Goal: Task Accomplishment & Management: Use online tool/utility

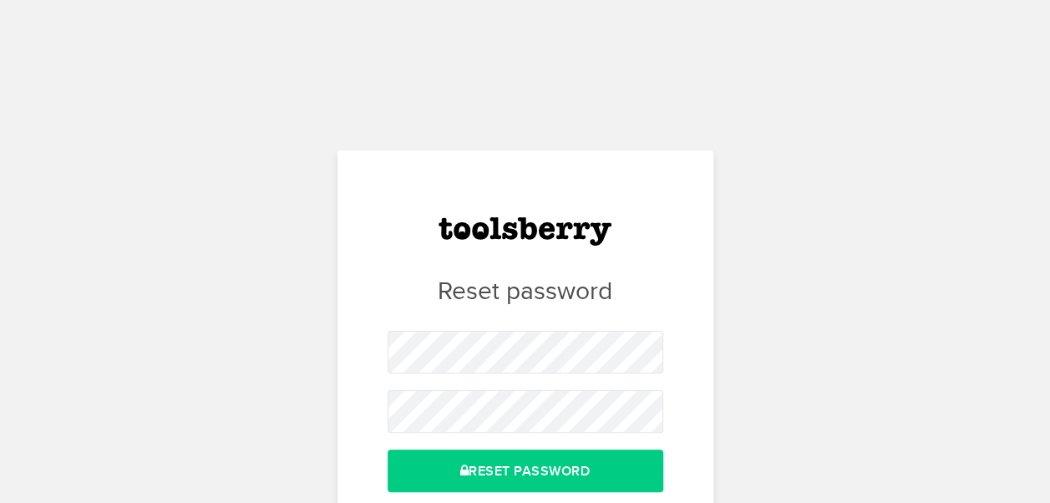
click at [561, 387] on form "Reset Password" at bounding box center [525, 411] width 276 height 160
click at [387, 449] on button "Reset Password" at bounding box center [525, 470] width 276 height 43
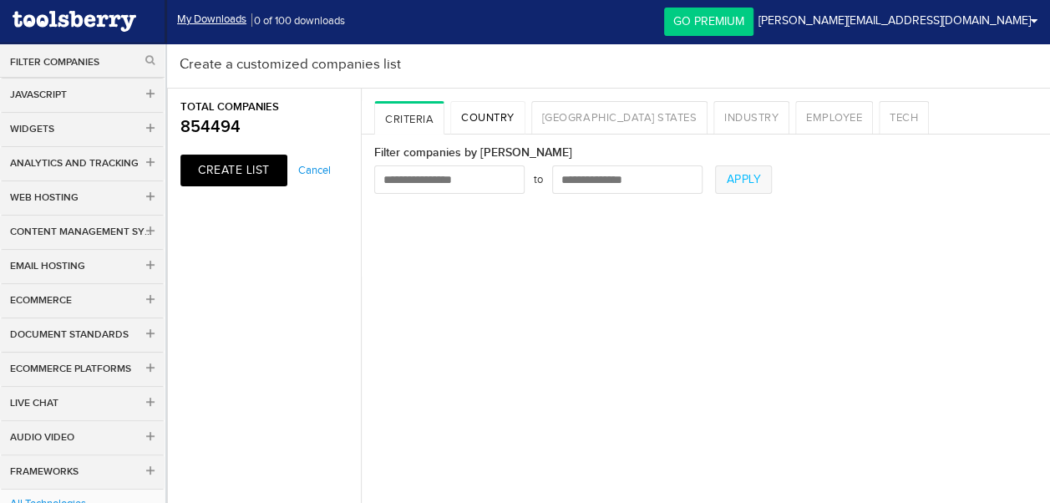
click at [515, 119] on link "Country" at bounding box center [487, 117] width 75 height 33
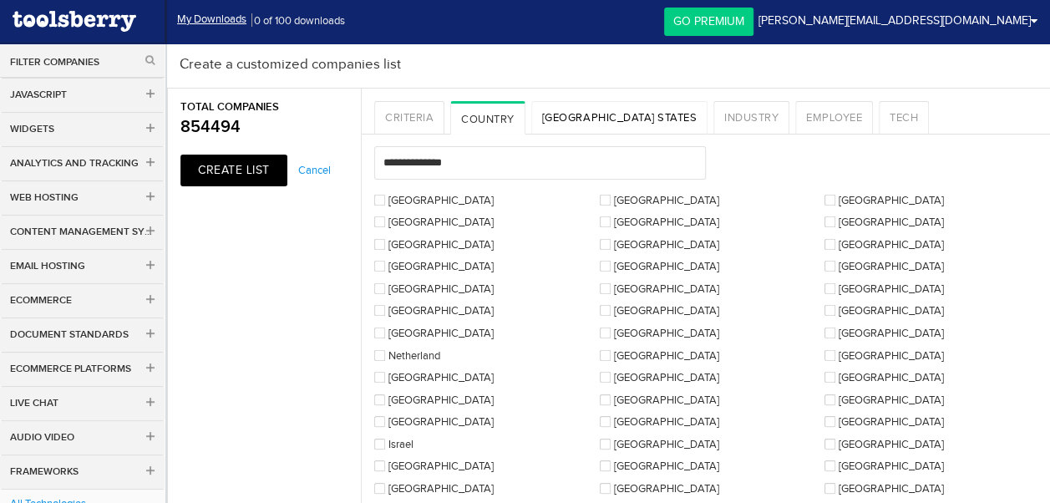
click at [559, 115] on link "[GEOGRAPHIC_DATA] States" at bounding box center [619, 117] width 176 height 33
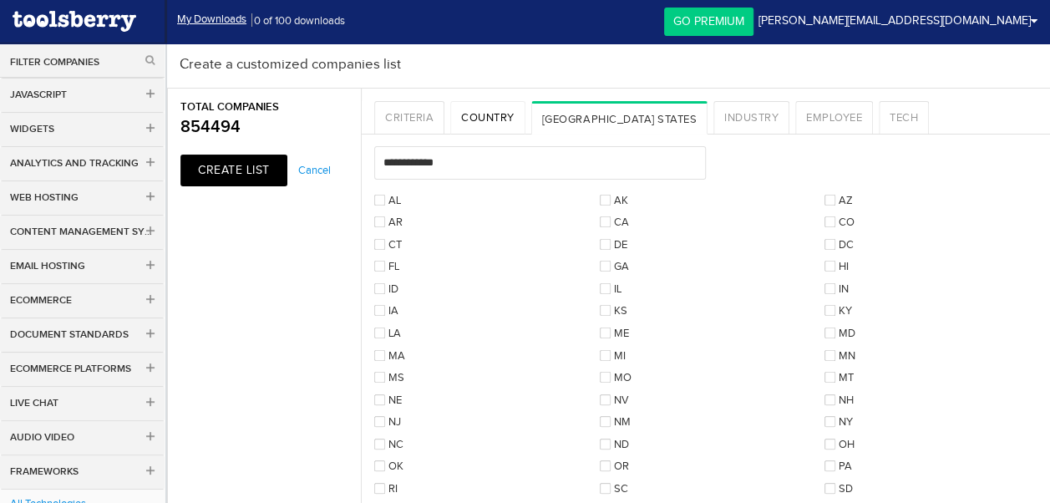
click at [488, 114] on link "Country" at bounding box center [487, 117] width 75 height 33
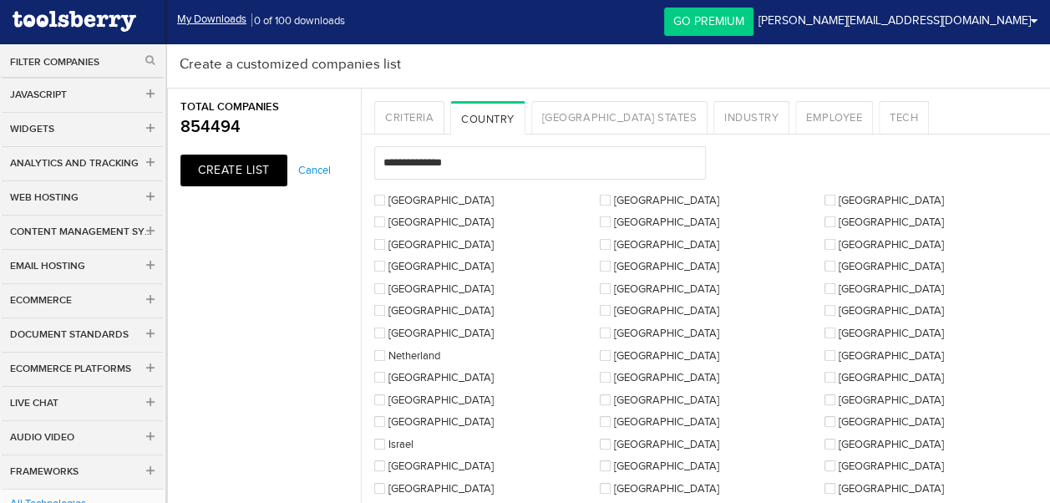
click at [441, 225] on label "[GEOGRAPHIC_DATA]" at bounding box center [433, 221] width 119 height 11
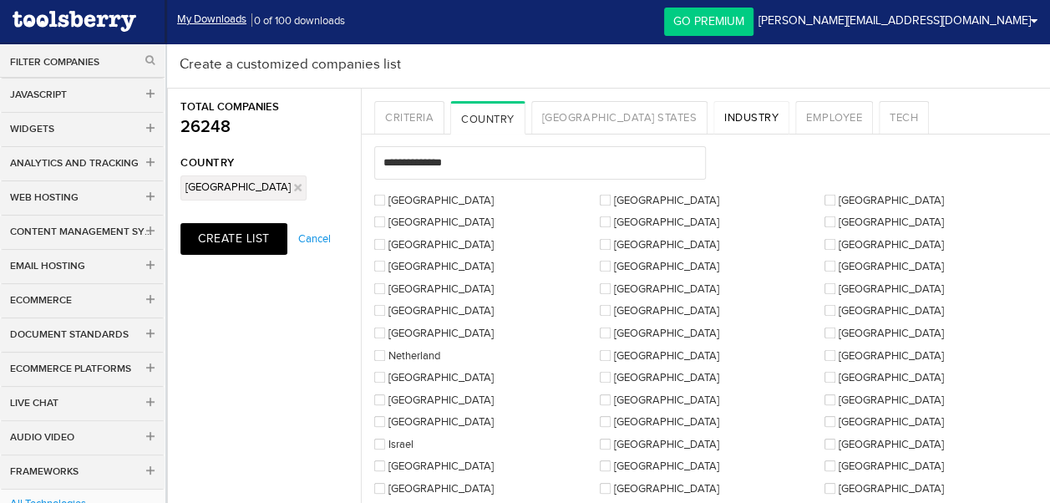
click at [713, 119] on link "Industry" at bounding box center [751, 117] width 76 height 33
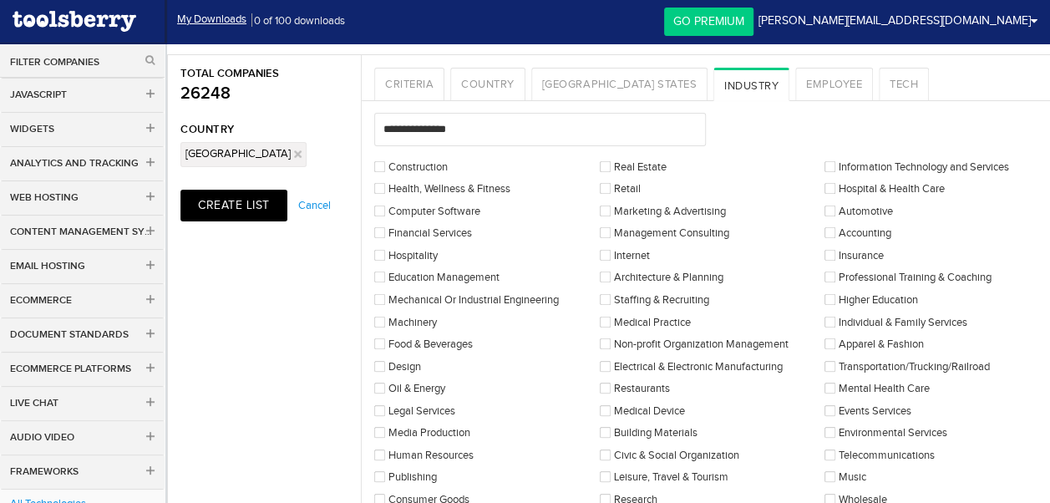
scroll to position [83, 0]
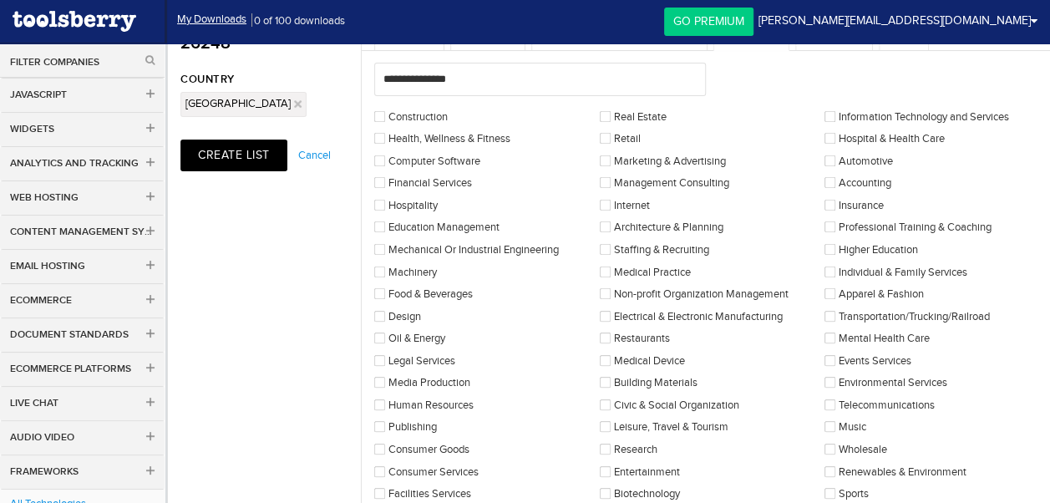
click at [837, 402] on label "Telecommunications" at bounding box center [879, 404] width 110 height 11
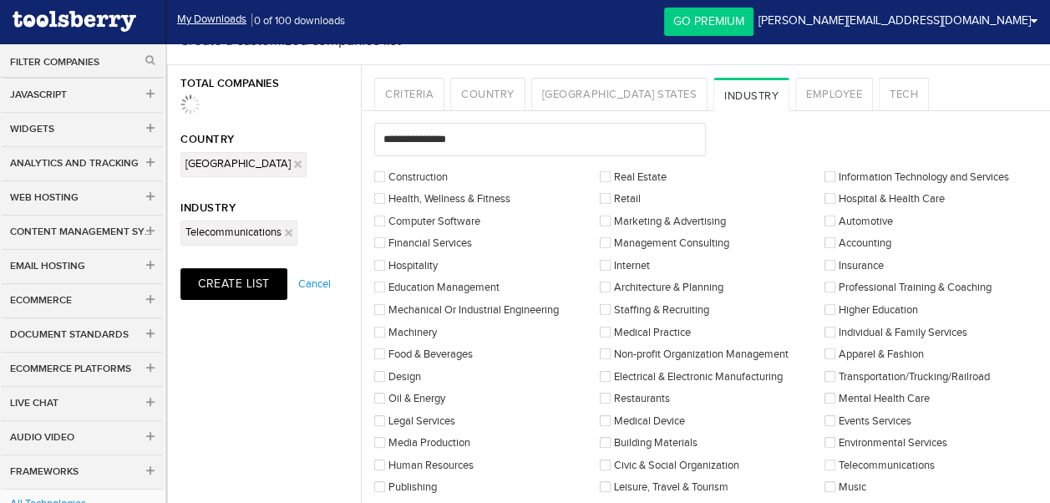
scroll to position [0, 0]
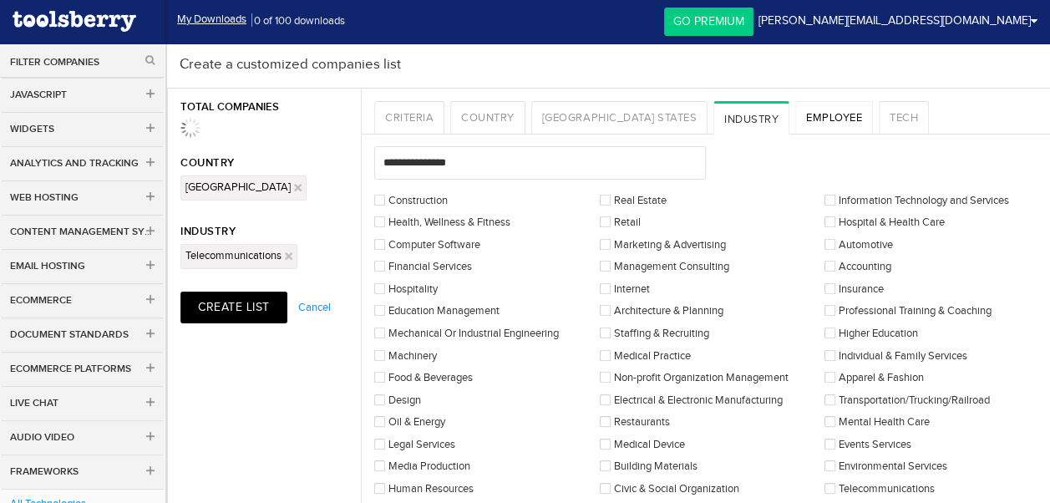
click at [795, 110] on link "Employee" at bounding box center [834, 117] width 78 height 33
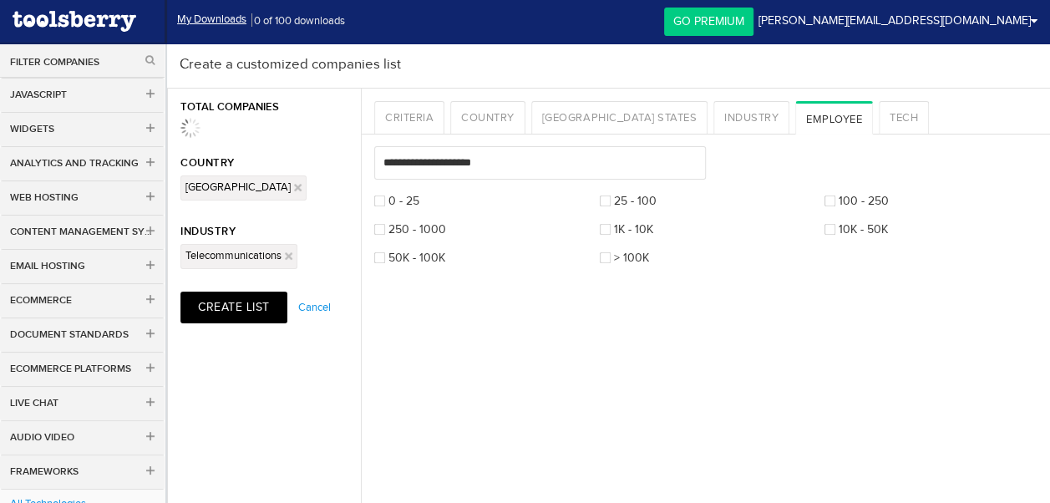
click at [387, 229] on label "250 - 1000" at bounding box center [410, 229] width 72 height 11
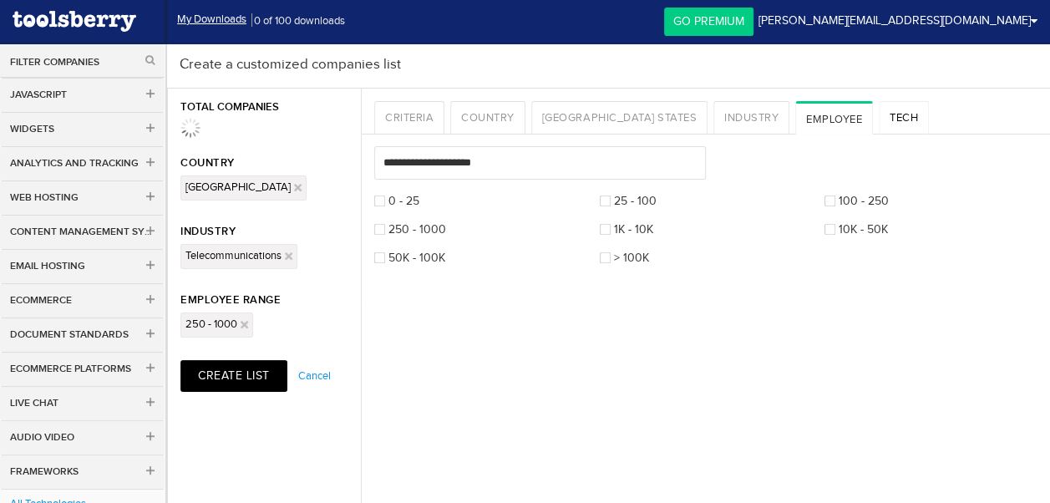
click at [878, 116] on link "Tech" at bounding box center [903, 117] width 50 height 33
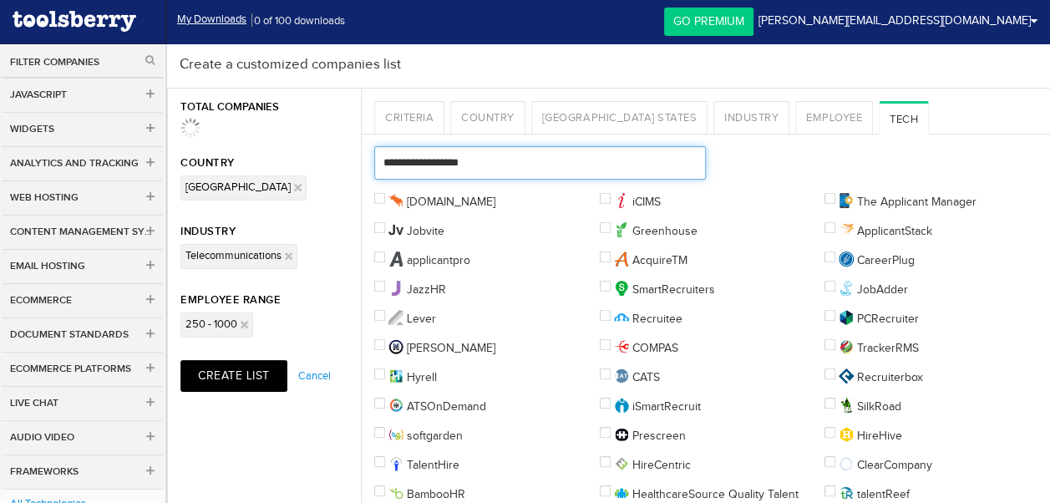
click at [463, 167] on input "text" at bounding box center [539, 162] width 331 height 33
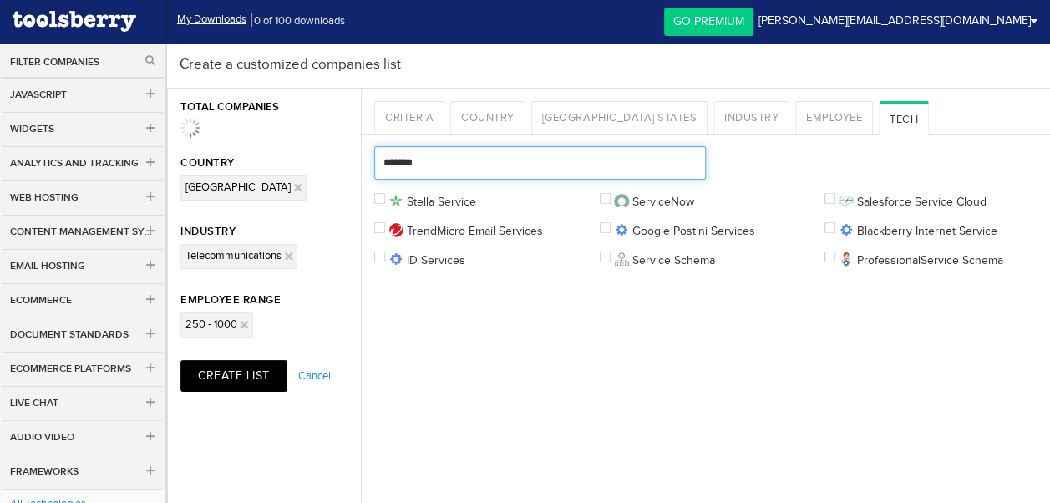
type input "*******"
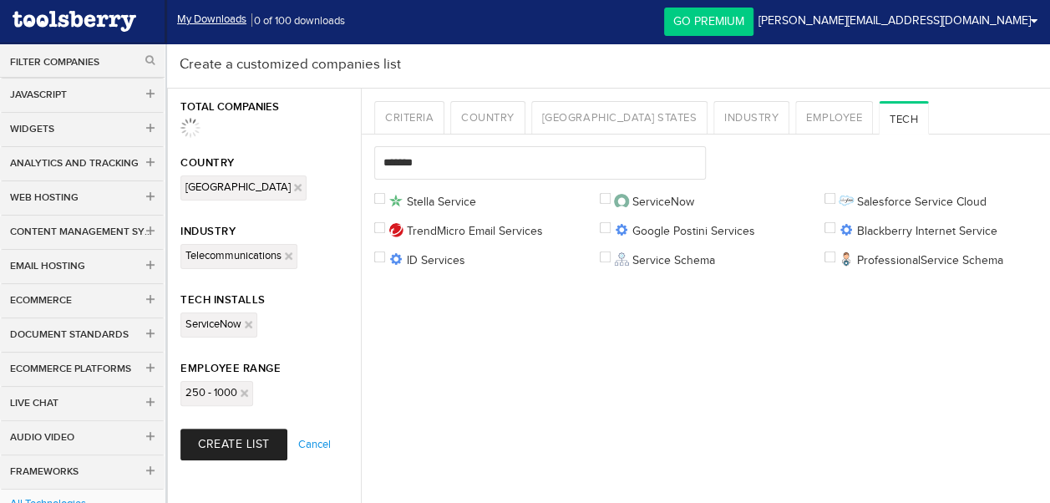
click at [254, 434] on button "Create List" at bounding box center [233, 444] width 107 height 32
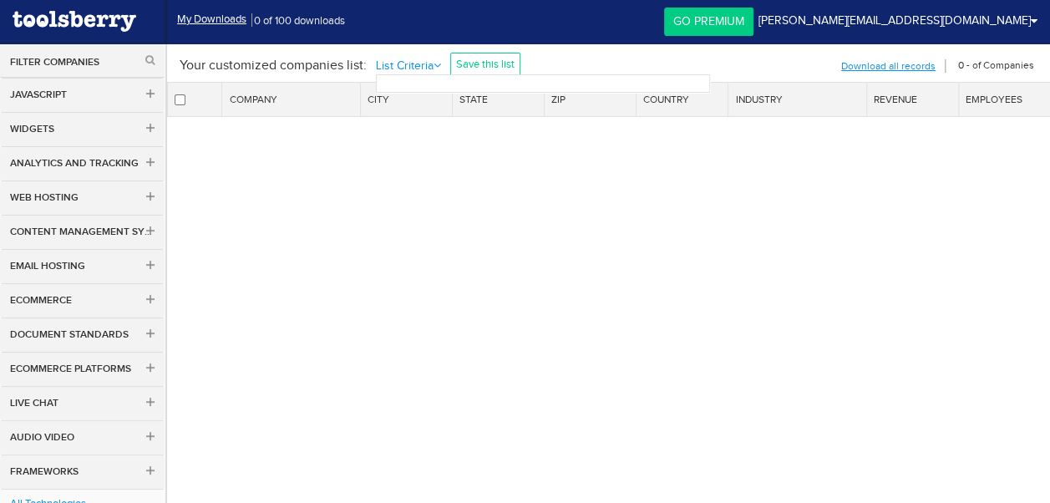
click at [424, 65] on li "List Criteria" at bounding box center [412, 65] width 72 height 18
click at [426, 60] on li "List Criteria" at bounding box center [412, 65] width 72 height 18
click at [93, 59] on button "Filter Companies" at bounding box center [82, 62] width 144 height 14
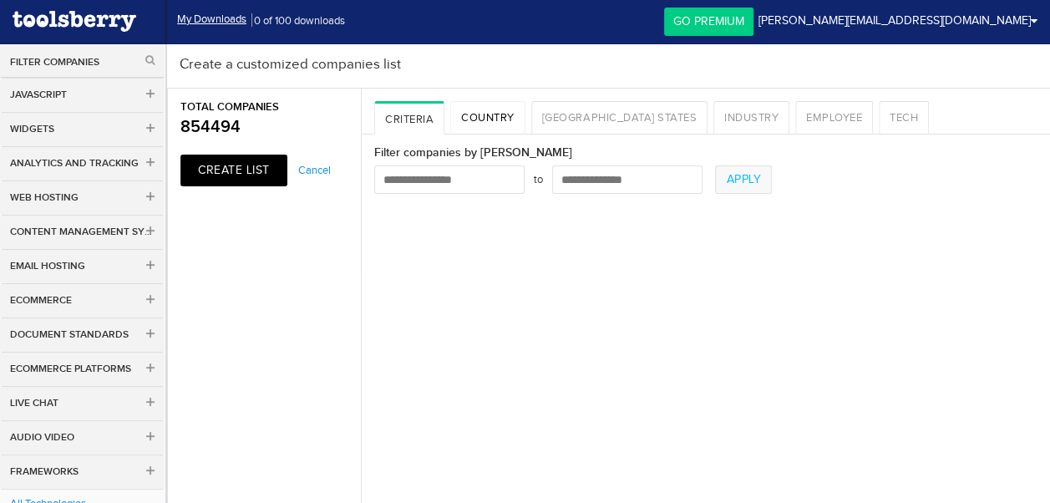
click at [484, 112] on link "Country" at bounding box center [487, 117] width 75 height 33
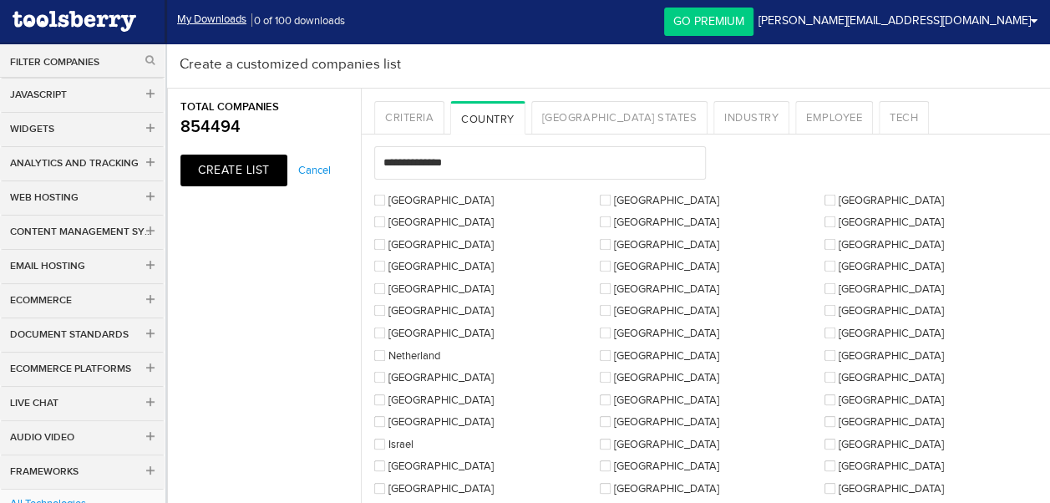
click at [407, 243] on label "[GEOGRAPHIC_DATA]" at bounding box center [433, 244] width 119 height 11
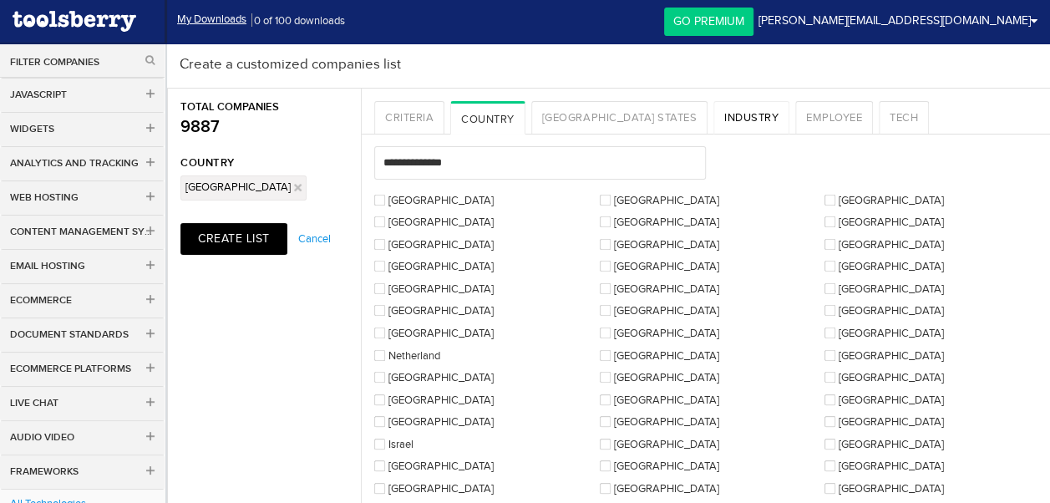
click at [713, 120] on link "Industry" at bounding box center [751, 117] width 76 height 33
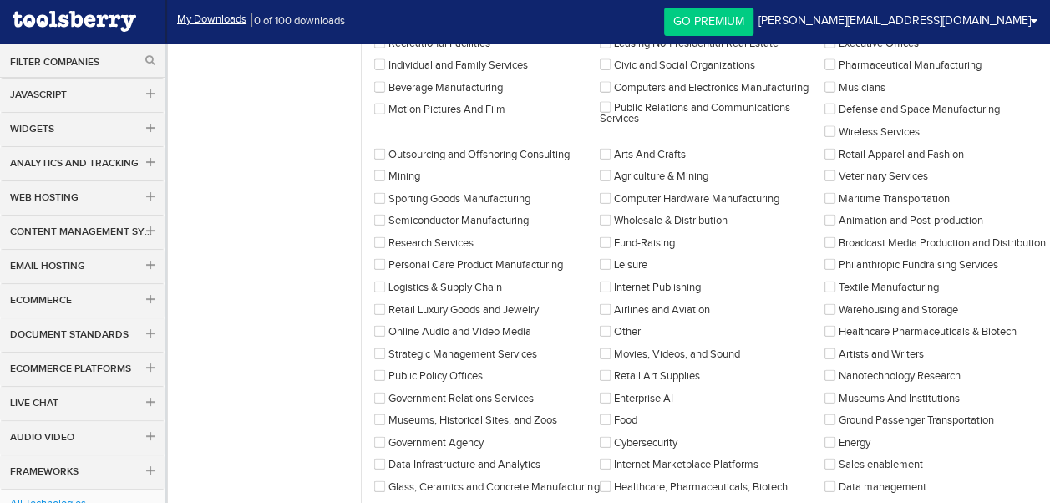
scroll to position [1837, 0]
click at [387, 216] on label "Semiconductor Manufacturing" at bounding box center [451, 221] width 154 height 11
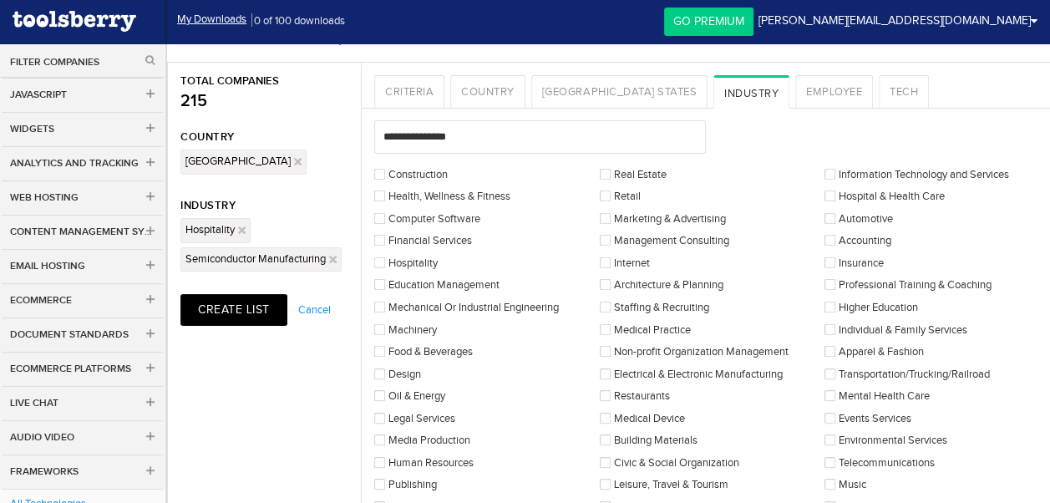
scroll to position [0, 0]
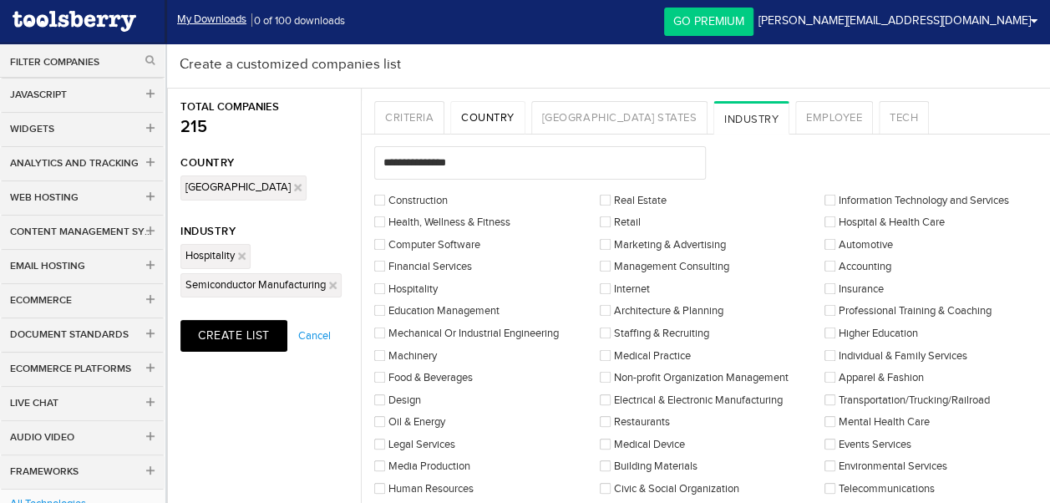
click at [487, 122] on link "Country" at bounding box center [487, 117] width 75 height 33
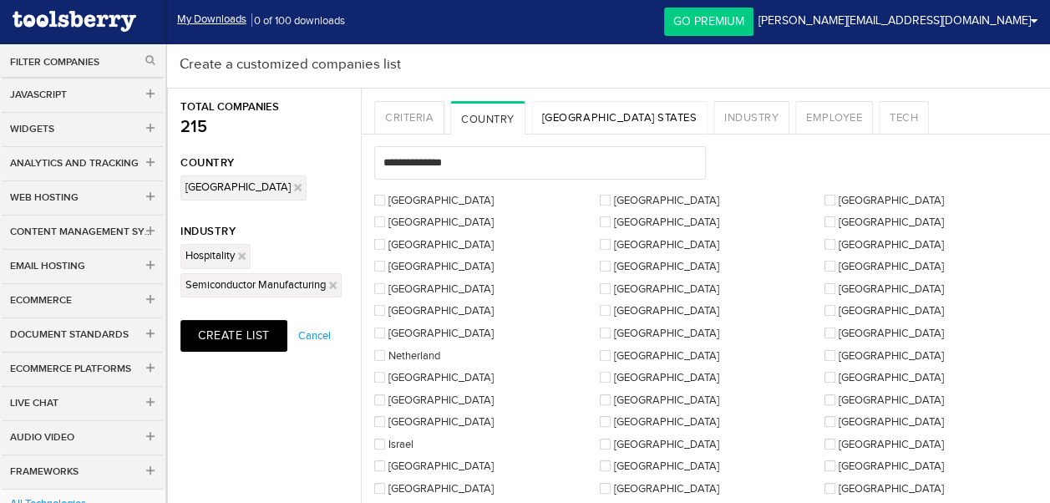
click at [568, 122] on link "[GEOGRAPHIC_DATA] States" at bounding box center [619, 117] width 176 height 33
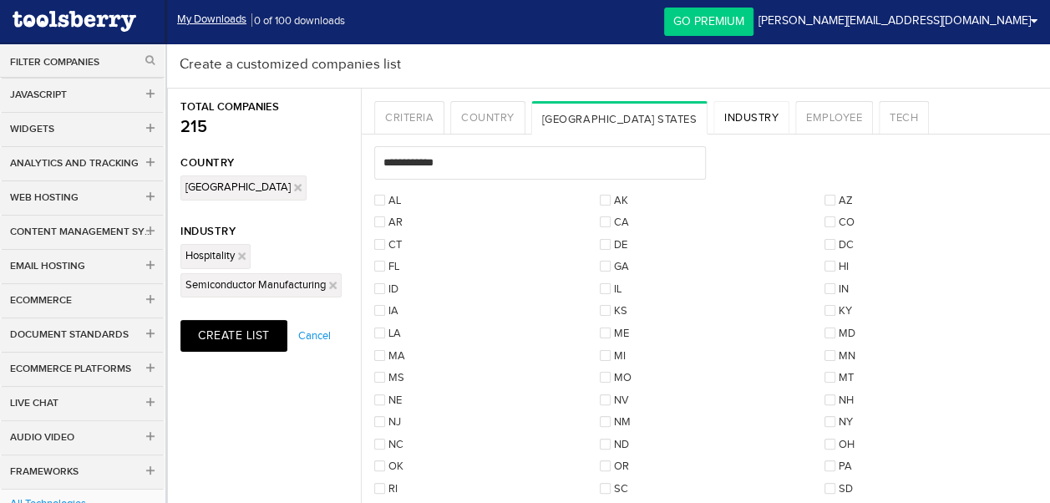
click at [713, 117] on link "Industry" at bounding box center [751, 117] width 76 height 33
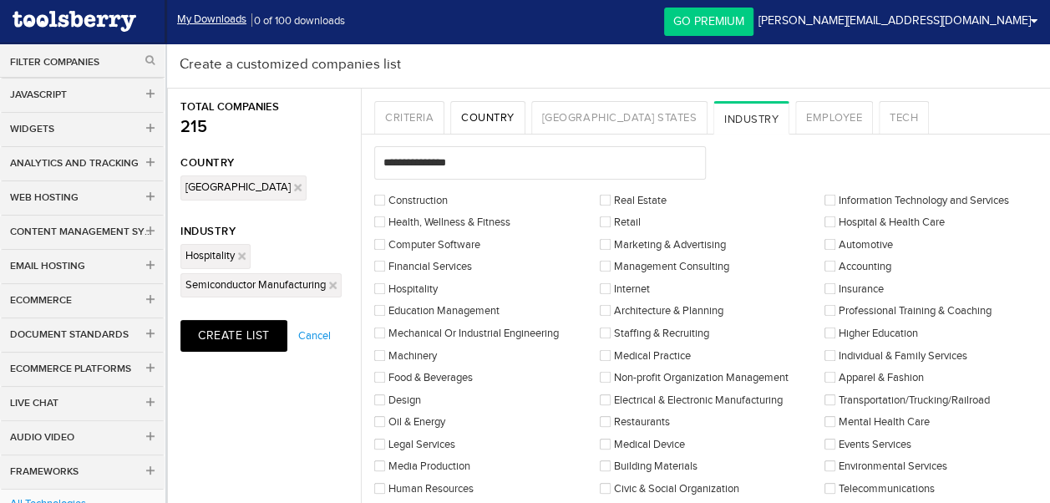
drag, startPoint x: 481, startPoint y: 114, endPoint x: 461, endPoint y: 161, distance: 51.6
click at [481, 115] on link "Country" at bounding box center [487, 117] width 75 height 33
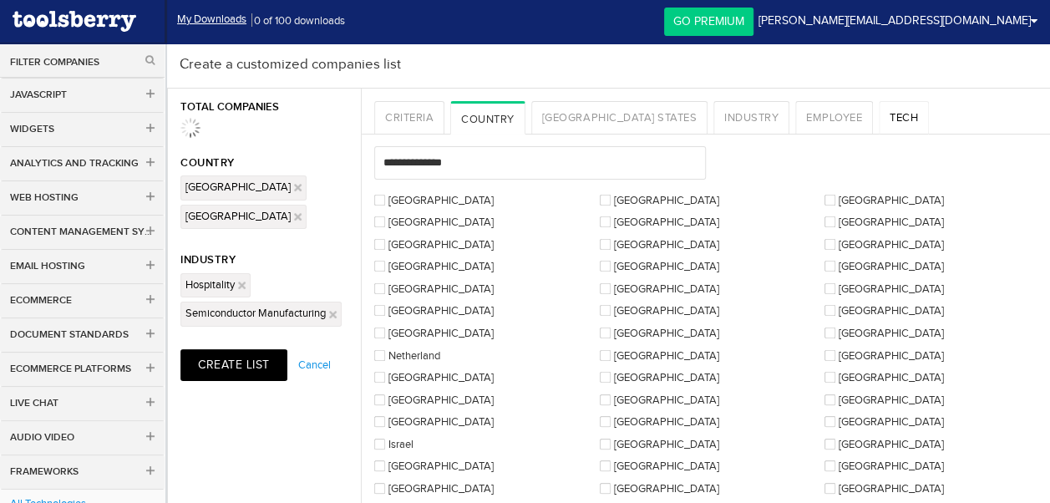
click at [878, 114] on link "Tech" at bounding box center [903, 117] width 50 height 33
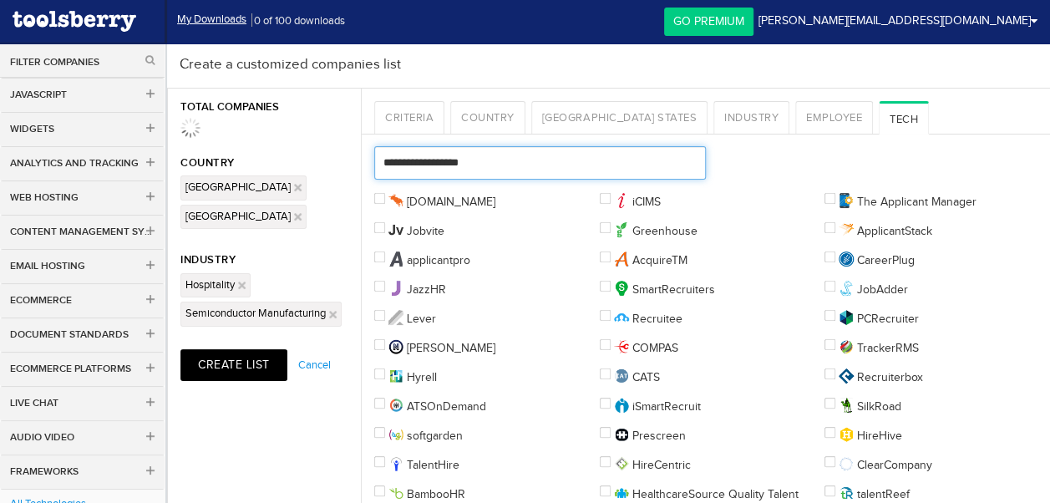
click at [554, 160] on input "text" at bounding box center [539, 162] width 331 height 33
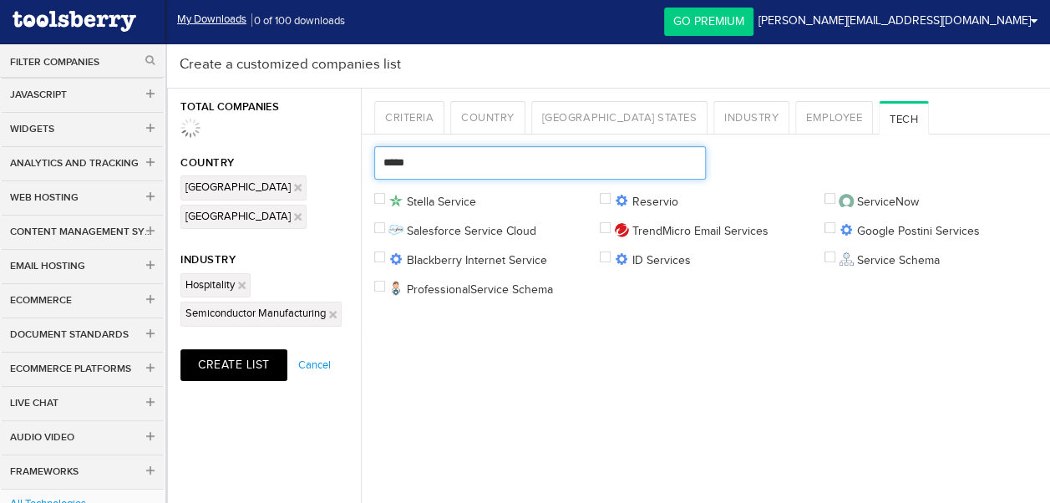
type input "*****"
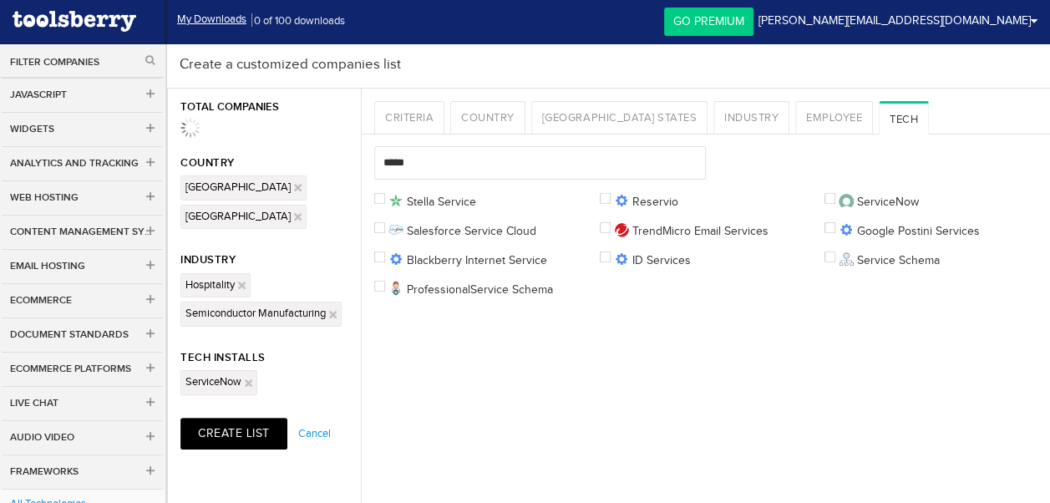
click at [225, 417] on button "Create List" at bounding box center [233, 433] width 107 height 32
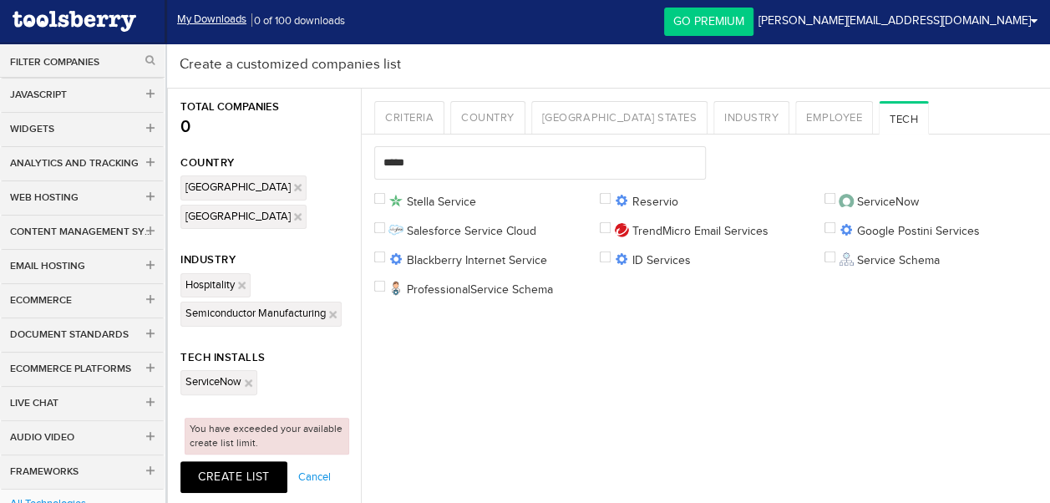
click at [753, 25] on link "Go Premium" at bounding box center [708, 22] width 89 height 28
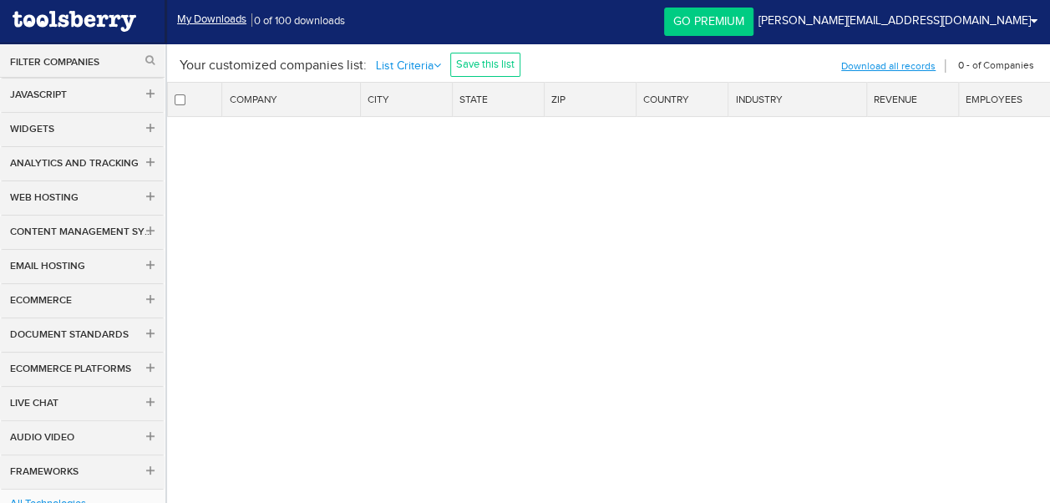
click at [73, 59] on button "Filter Companies" at bounding box center [82, 62] width 144 height 14
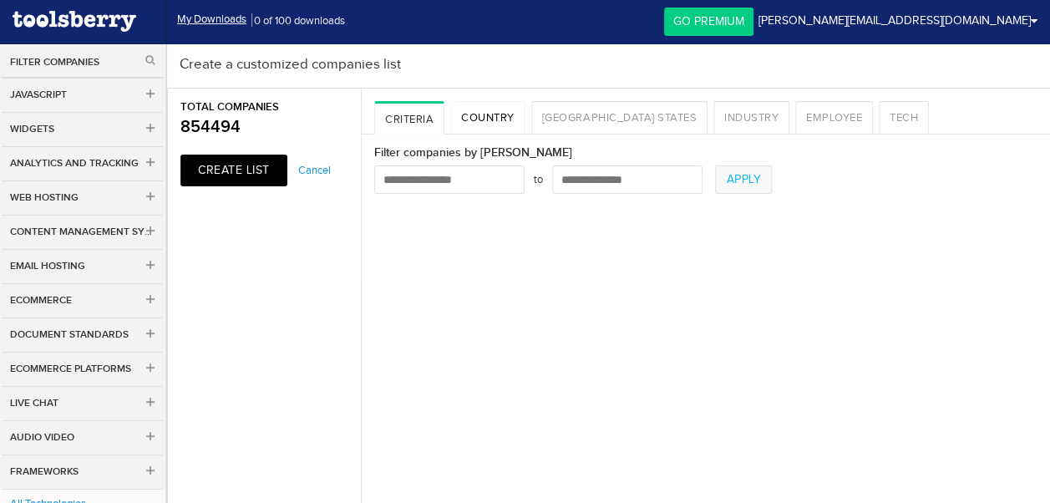
click at [488, 119] on link "Country" at bounding box center [487, 117] width 75 height 33
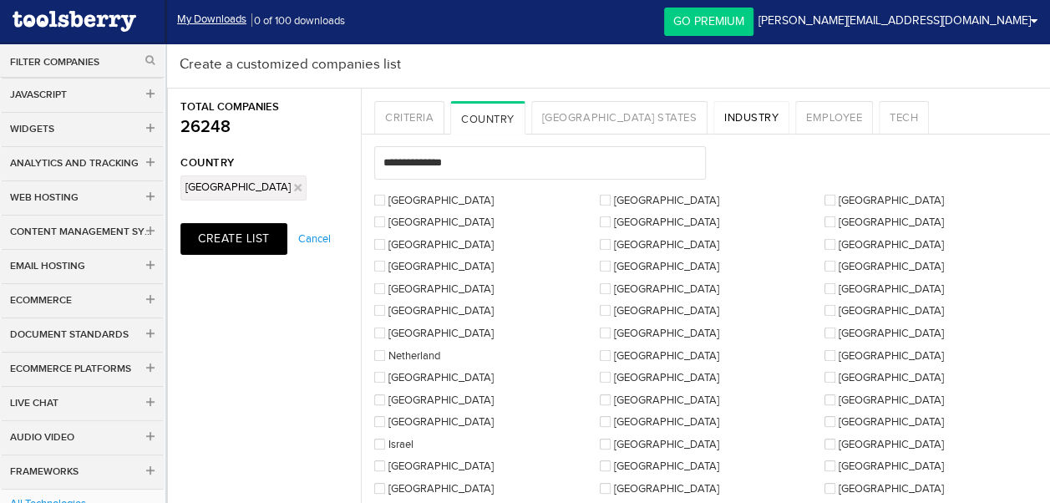
click at [713, 115] on link "Industry" at bounding box center [751, 117] width 76 height 33
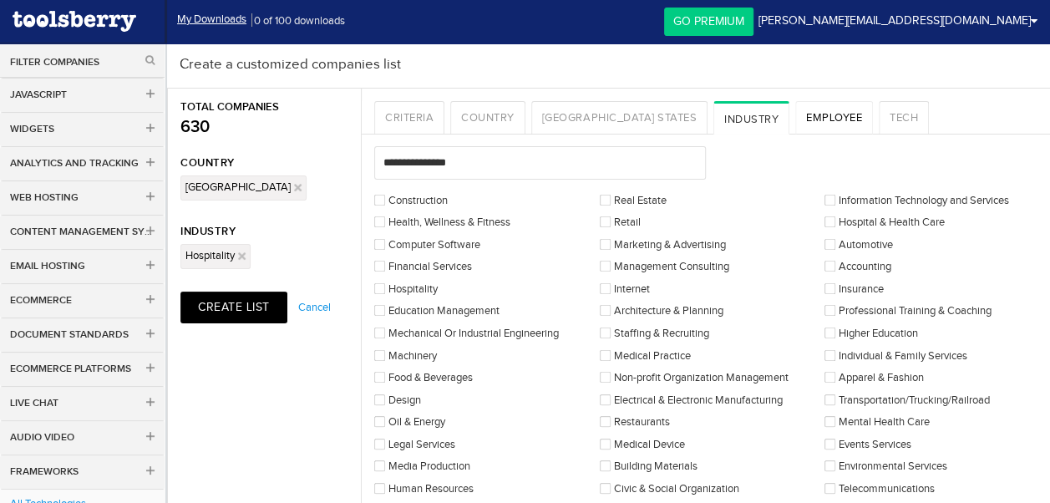
click at [795, 102] on link "Employee" at bounding box center [834, 117] width 78 height 33
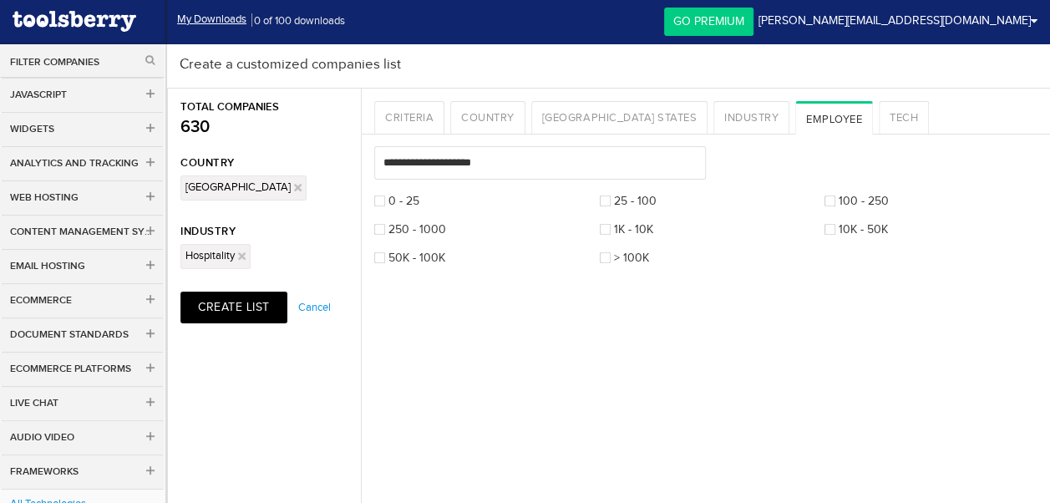
click at [381, 234] on li "250 - 1000" at bounding box center [486, 229] width 225 height 17
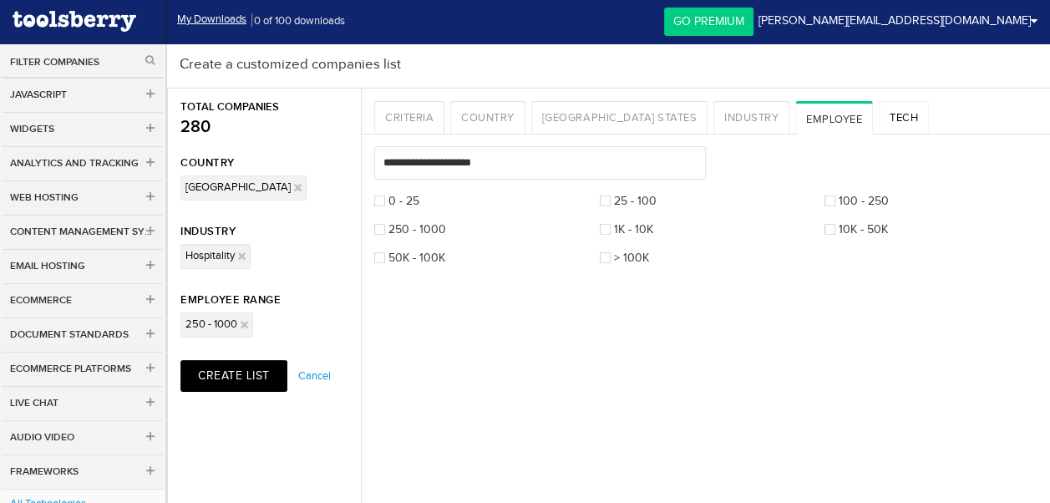
click at [878, 109] on link "Tech" at bounding box center [903, 117] width 50 height 33
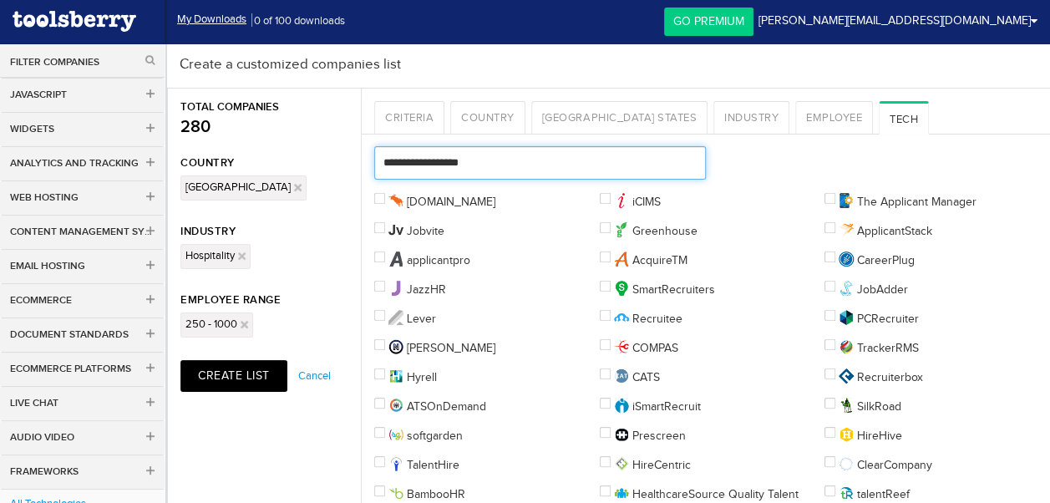
click at [468, 173] on input "text" at bounding box center [539, 162] width 331 height 33
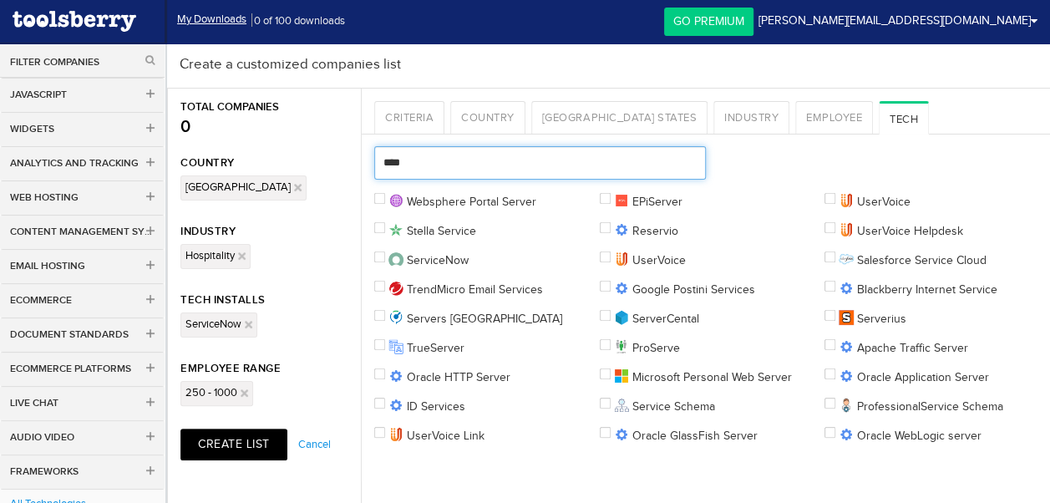
click at [605, 160] on input "****" at bounding box center [539, 162] width 331 height 33
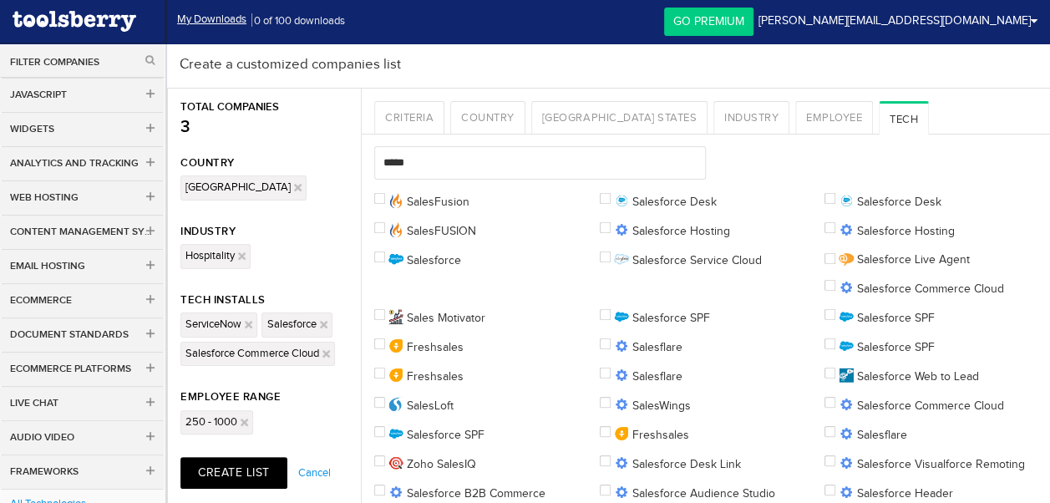
click at [611, 257] on label "Salesforce Service Cloud" at bounding box center [681, 258] width 162 height 15
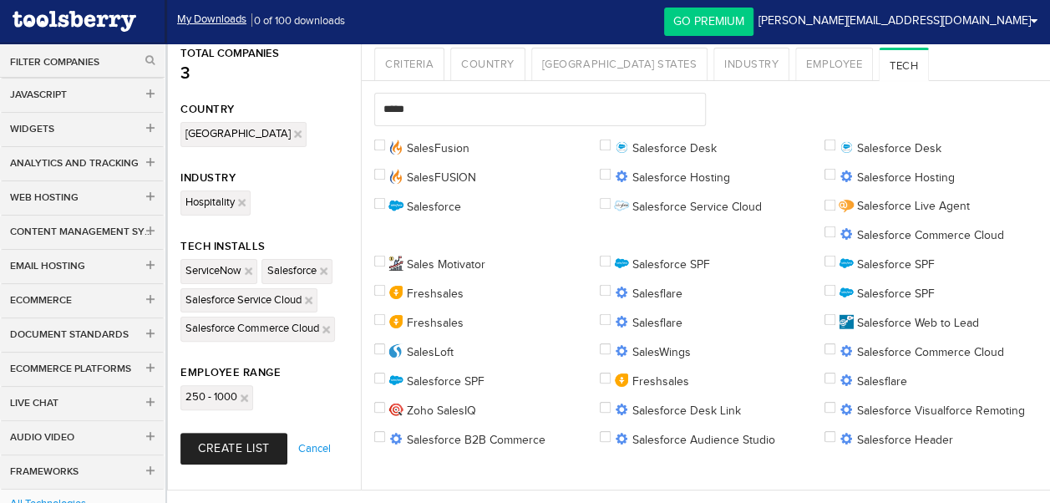
scroll to position [70, 0]
click at [270, 404] on ul "Employee Range 250 - 1000" at bounding box center [264, 399] width 193 height 64
click at [267, 433] on button "Create List" at bounding box center [233, 449] width 107 height 32
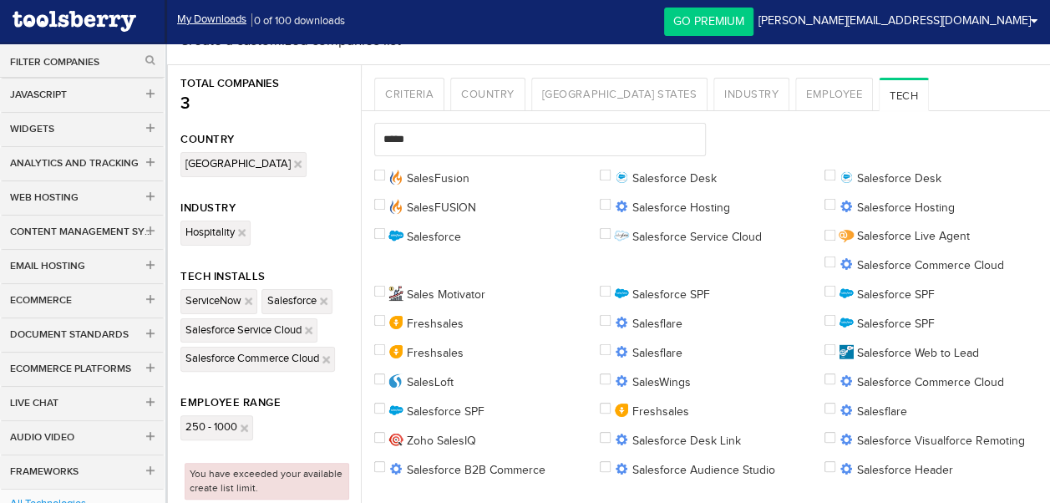
scroll to position [0, 0]
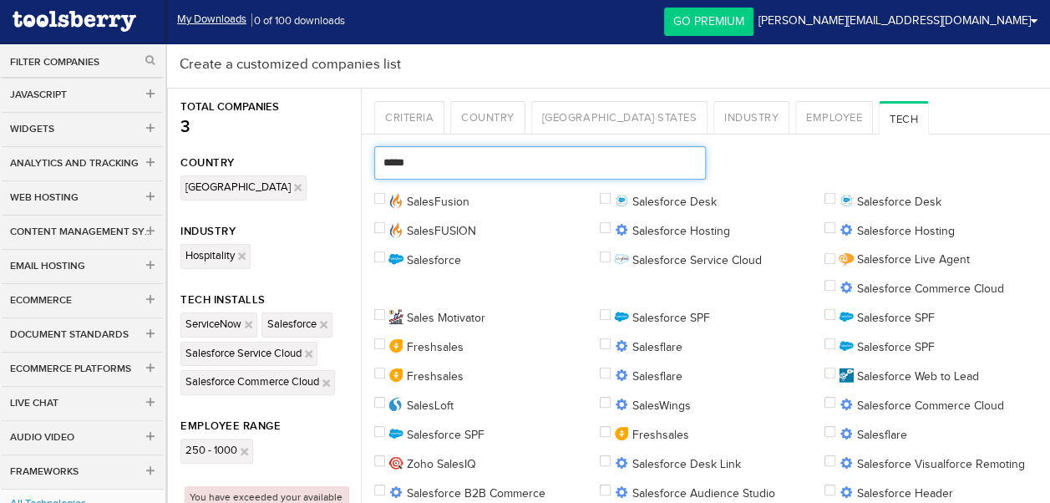
click at [481, 169] on input "*****" at bounding box center [539, 162] width 331 height 33
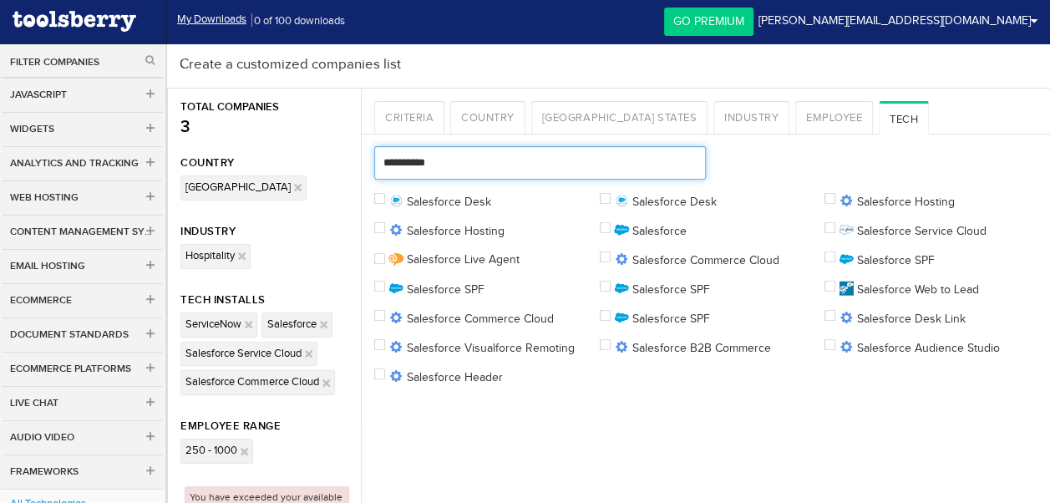
type input "**********"
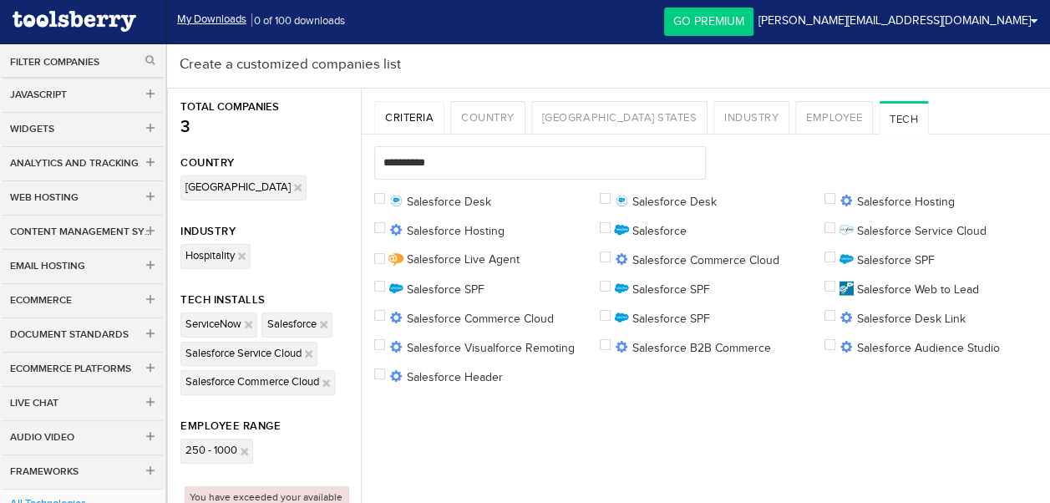
click at [416, 107] on link "Criteria" at bounding box center [409, 117] width 70 height 33
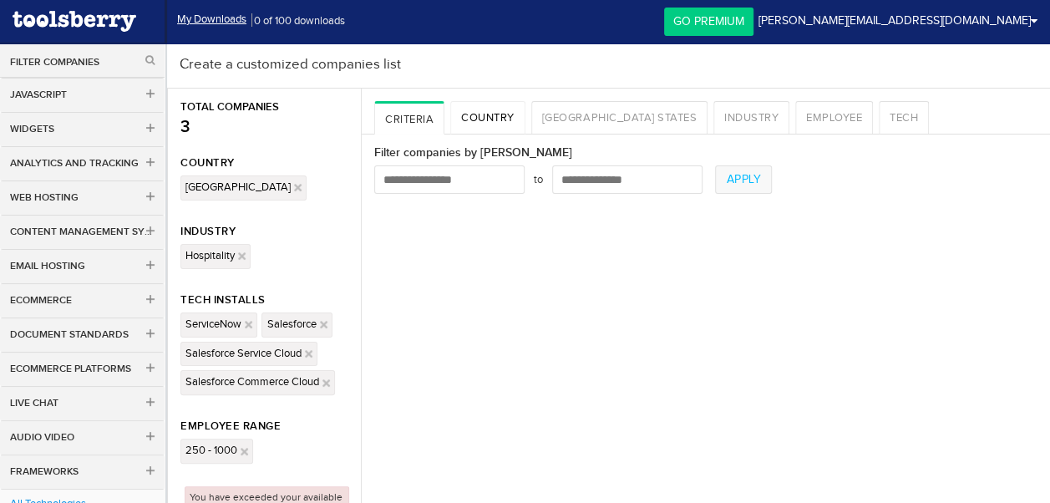
click at [504, 119] on link "Country" at bounding box center [487, 117] width 75 height 33
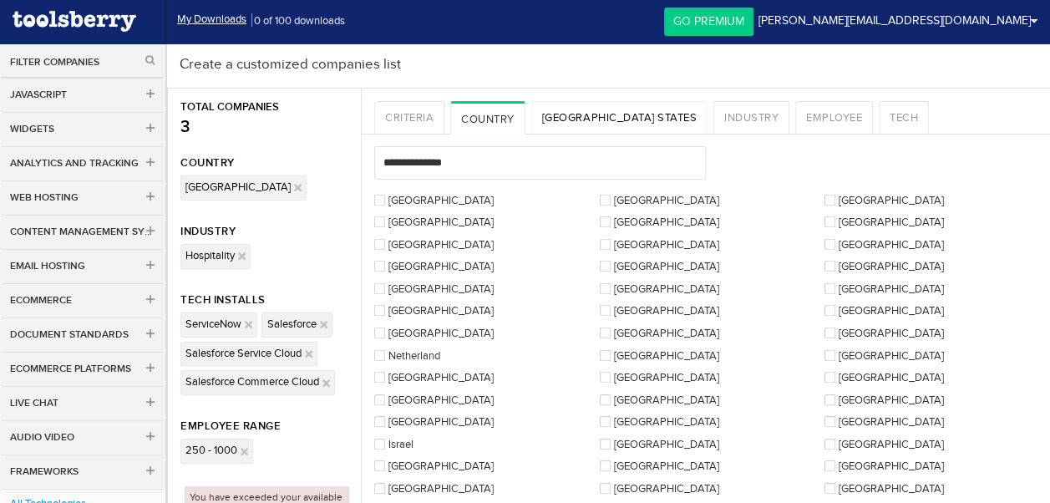
click at [574, 122] on link "[GEOGRAPHIC_DATA] States" at bounding box center [619, 117] width 176 height 33
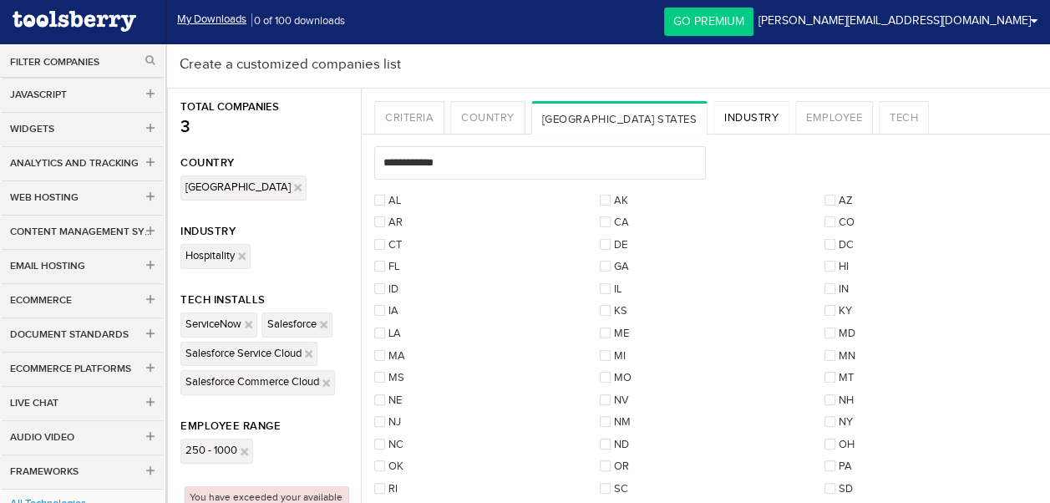
click at [713, 119] on link "Industry" at bounding box center [751, 117] width 76 height 33
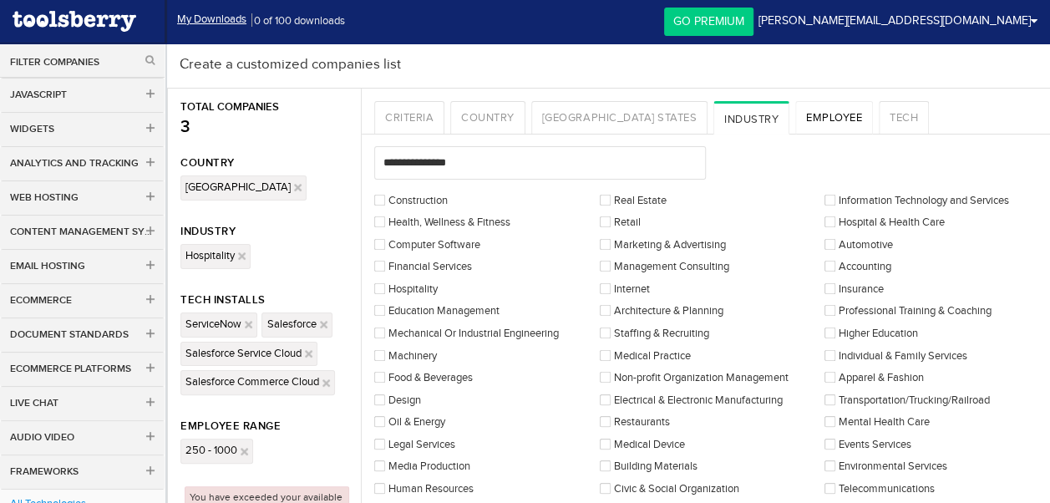
click at [795, 119] on link "Employee" at bounding box center [834, 117] width 78 height 33
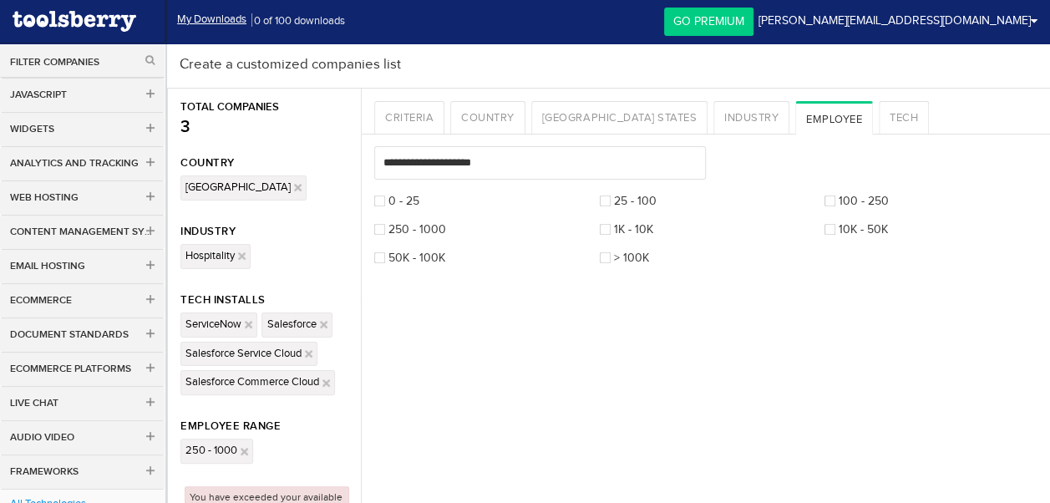
click at [753, 29] on link "Go Premium" at bounding box center [708, 22] width 89 height 28
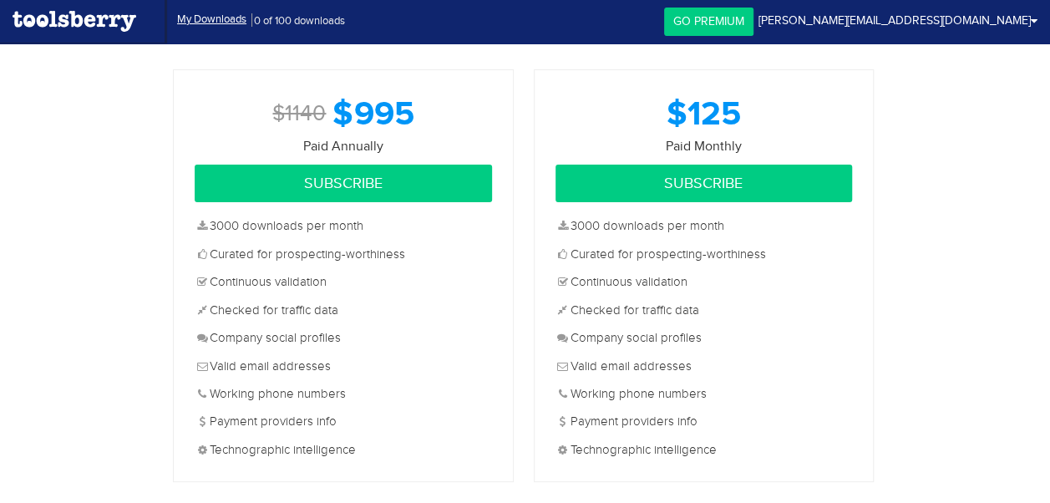
scroll to position [83, 0]
